Goal: Transaction & Acquisition: Obtain resource

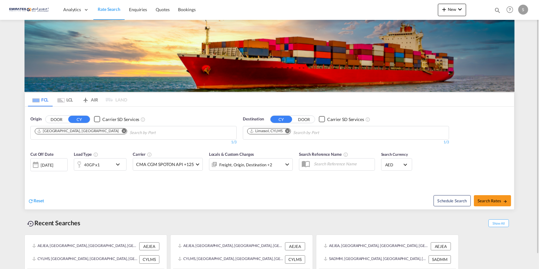
click at [290, 129] on md-icon "Remove" at bounding box center [288, 130] width 5 height 5
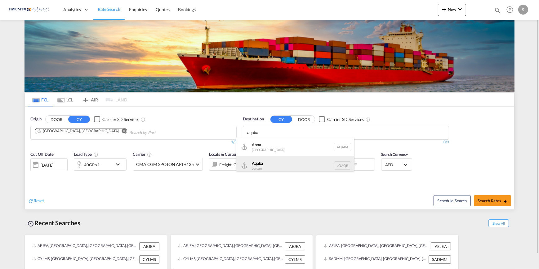
type input "aqaba"
click at [263, 163] on div "Aqaba Jordan JOAQB" at bounding box center [296, 165] width 118 height 19
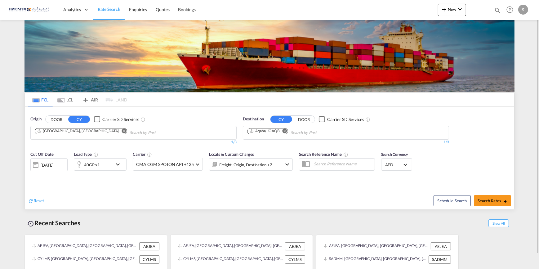
scroll to position [16, 0]
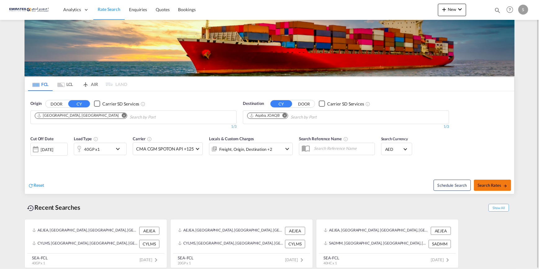
click at [488, 183] on span "Search Rates" at bounding box center [493, 185] width 30 height 5
type input "AEJEA to JOAQB / [DATE]"
